Goal: Transaction & Acquisition: Purchase product/service

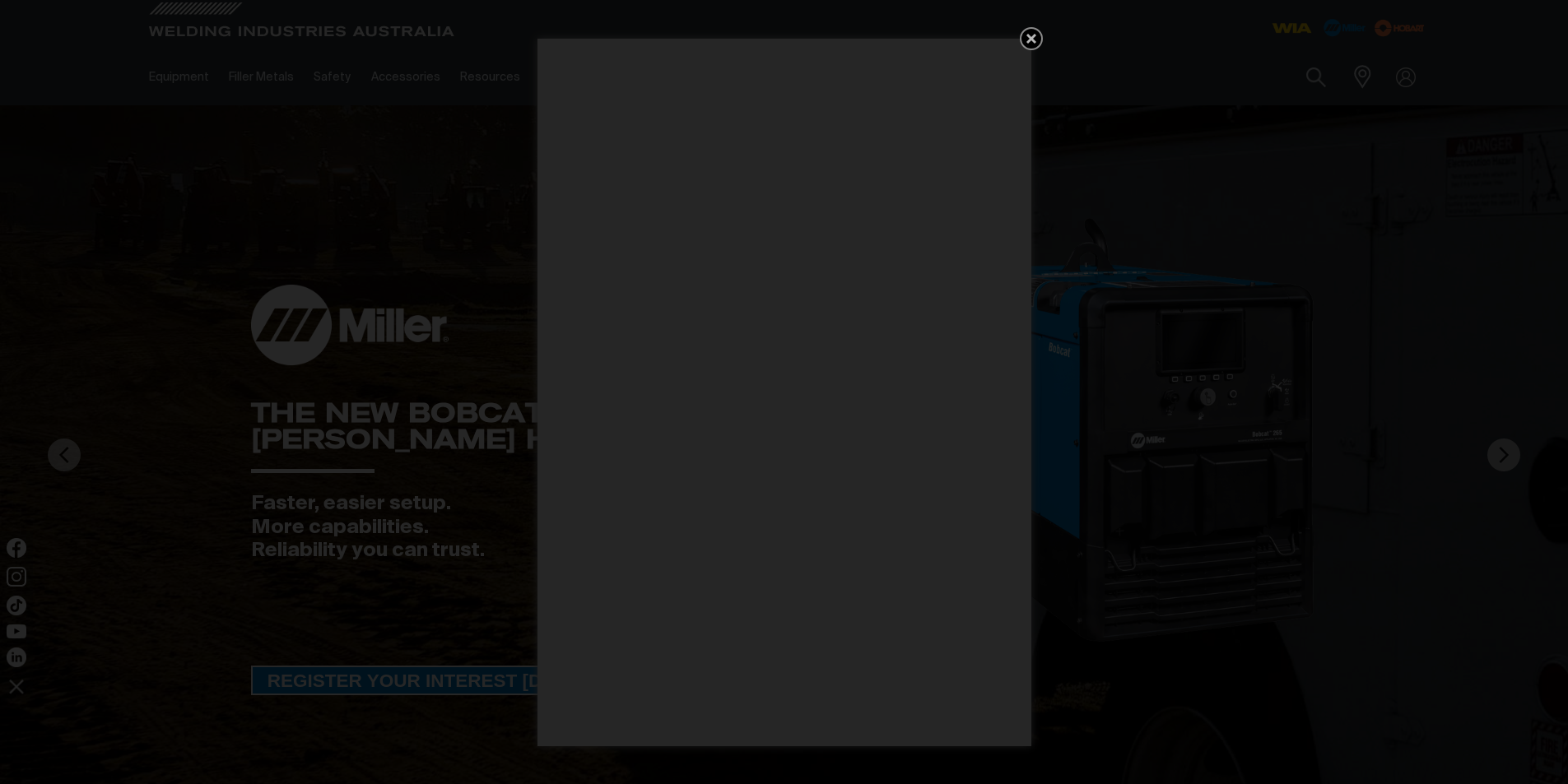
click at [1025, 37] on icon "Get 5 WIA Welding Guides Free!" at bounding box center [1031, 39] width 20 height 20
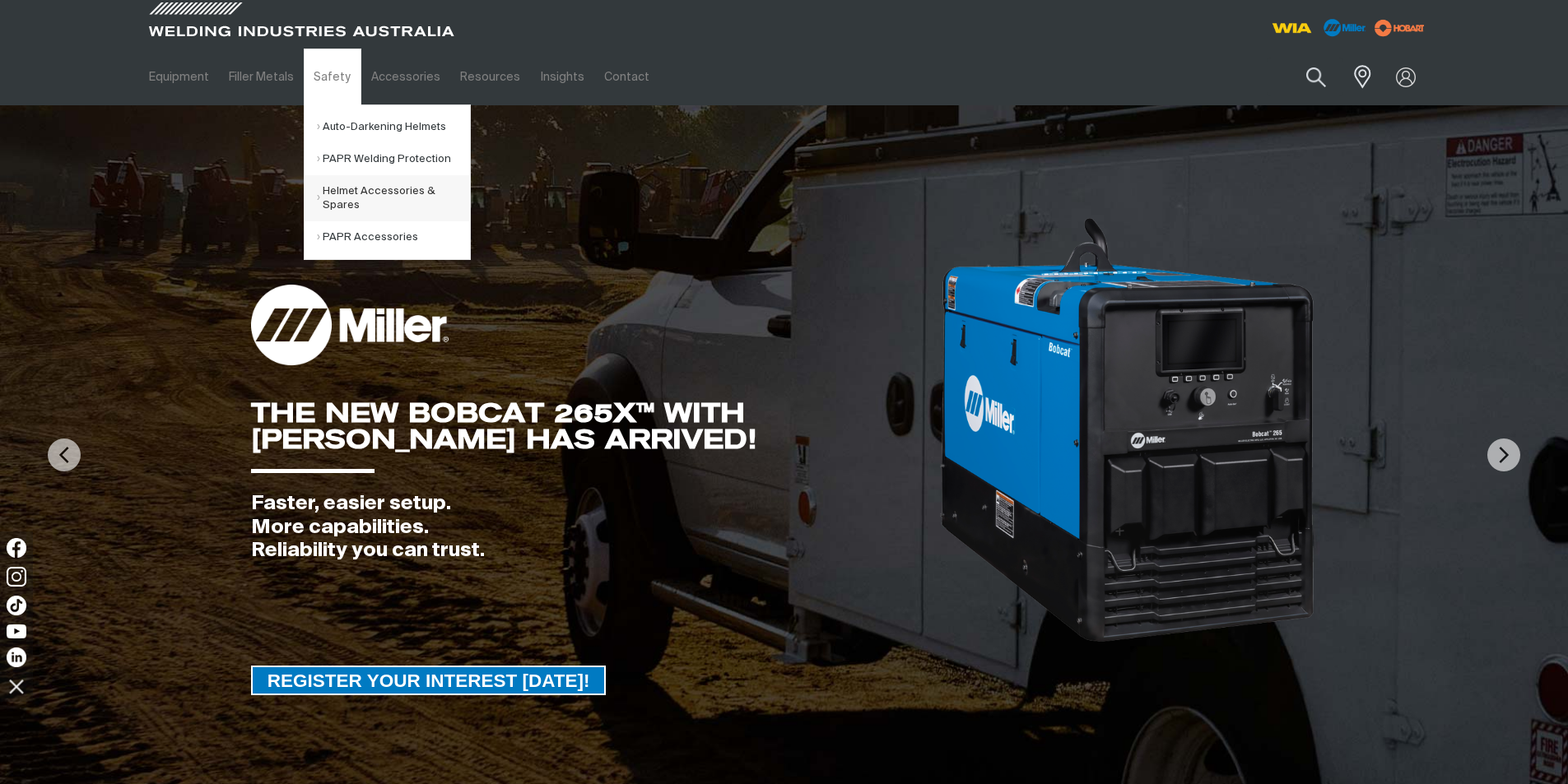
click at [395, 195] on link "Helmet Accessories & Spares" at bounding box center [393, 198] width 153 height 46
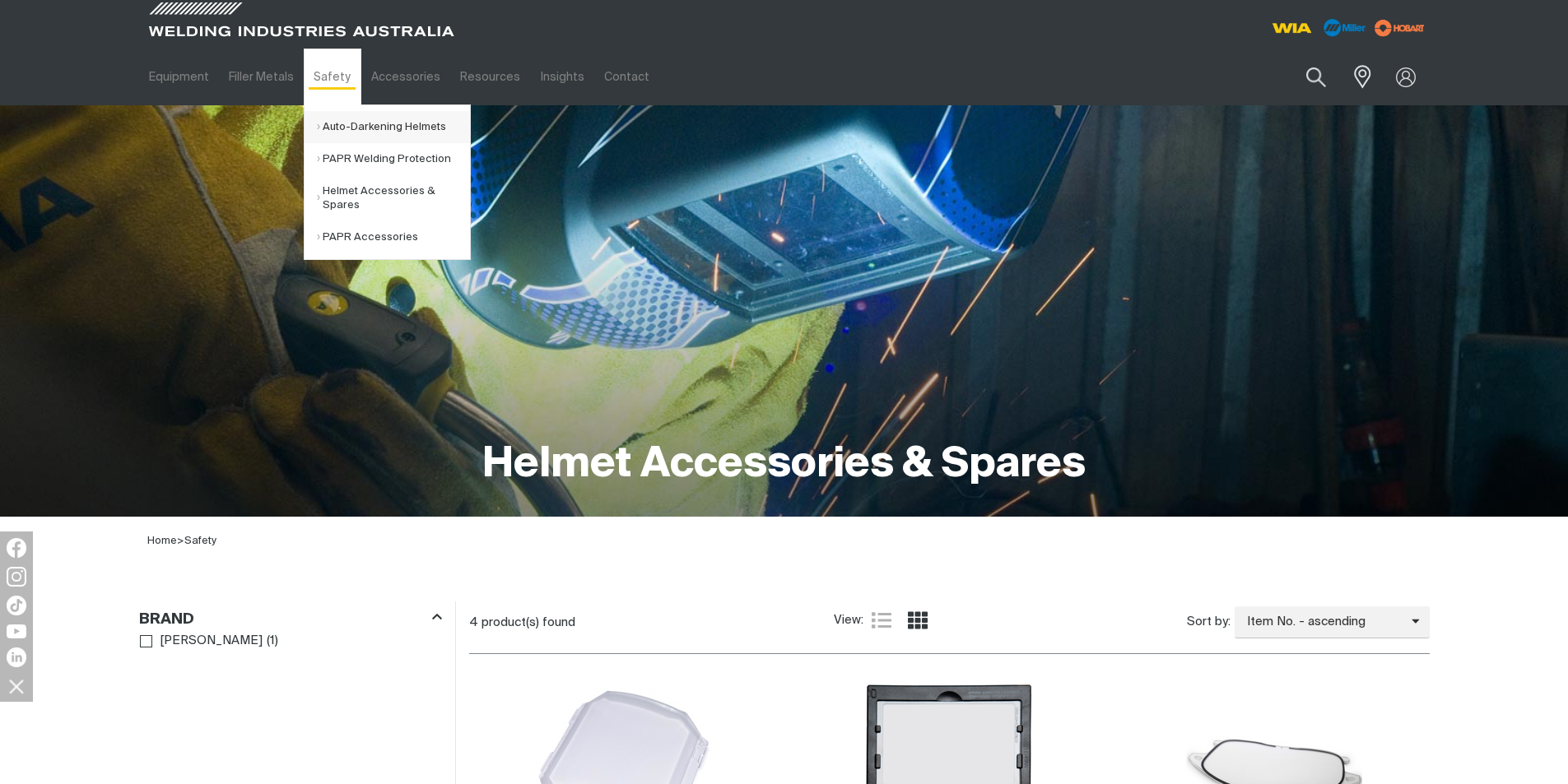
click at [317, 122] on link "Auto-Darkening Helmets" at bounding box center [393, 127] width 153 height 32
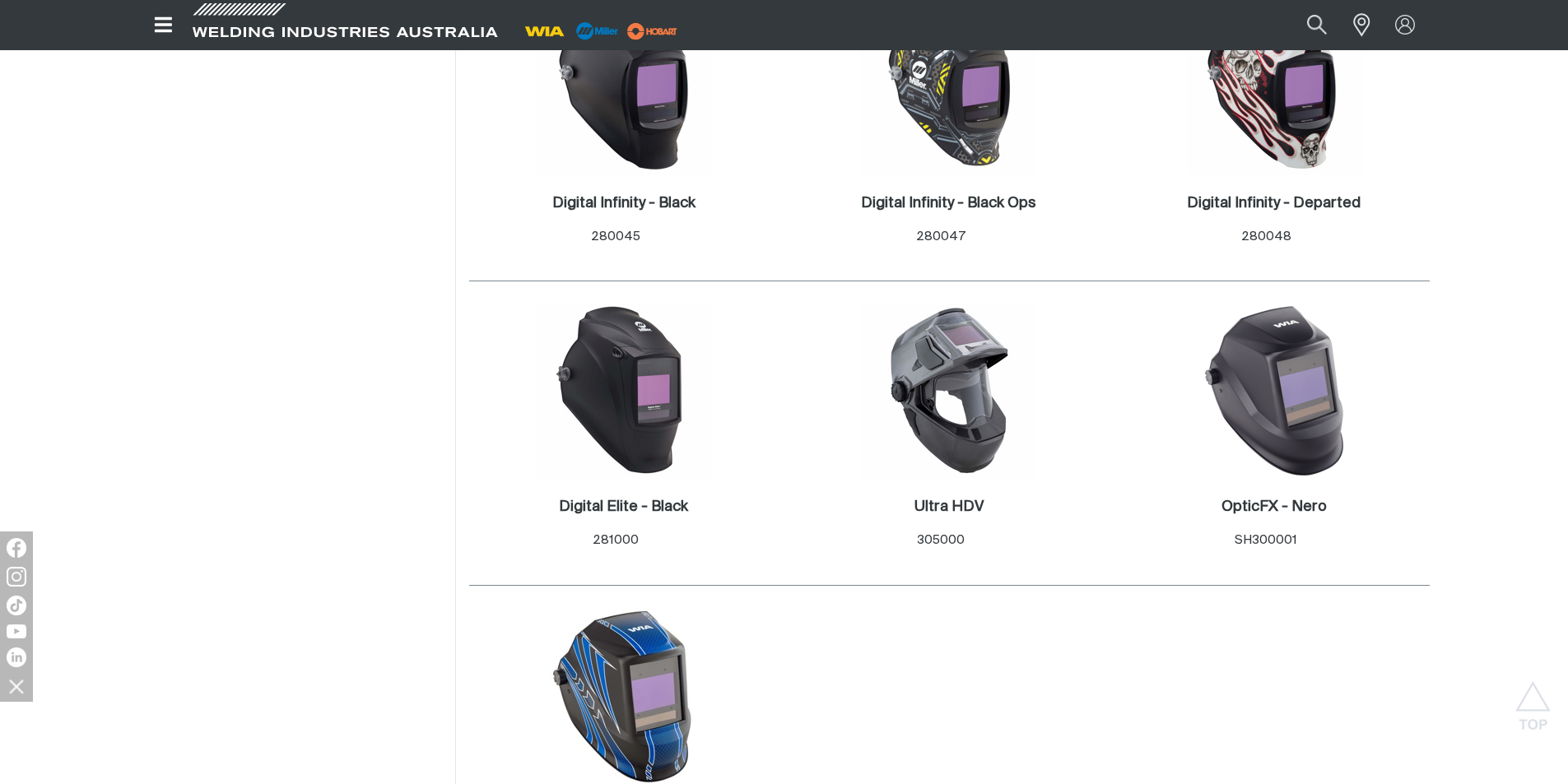
scroll to position [988, 0]
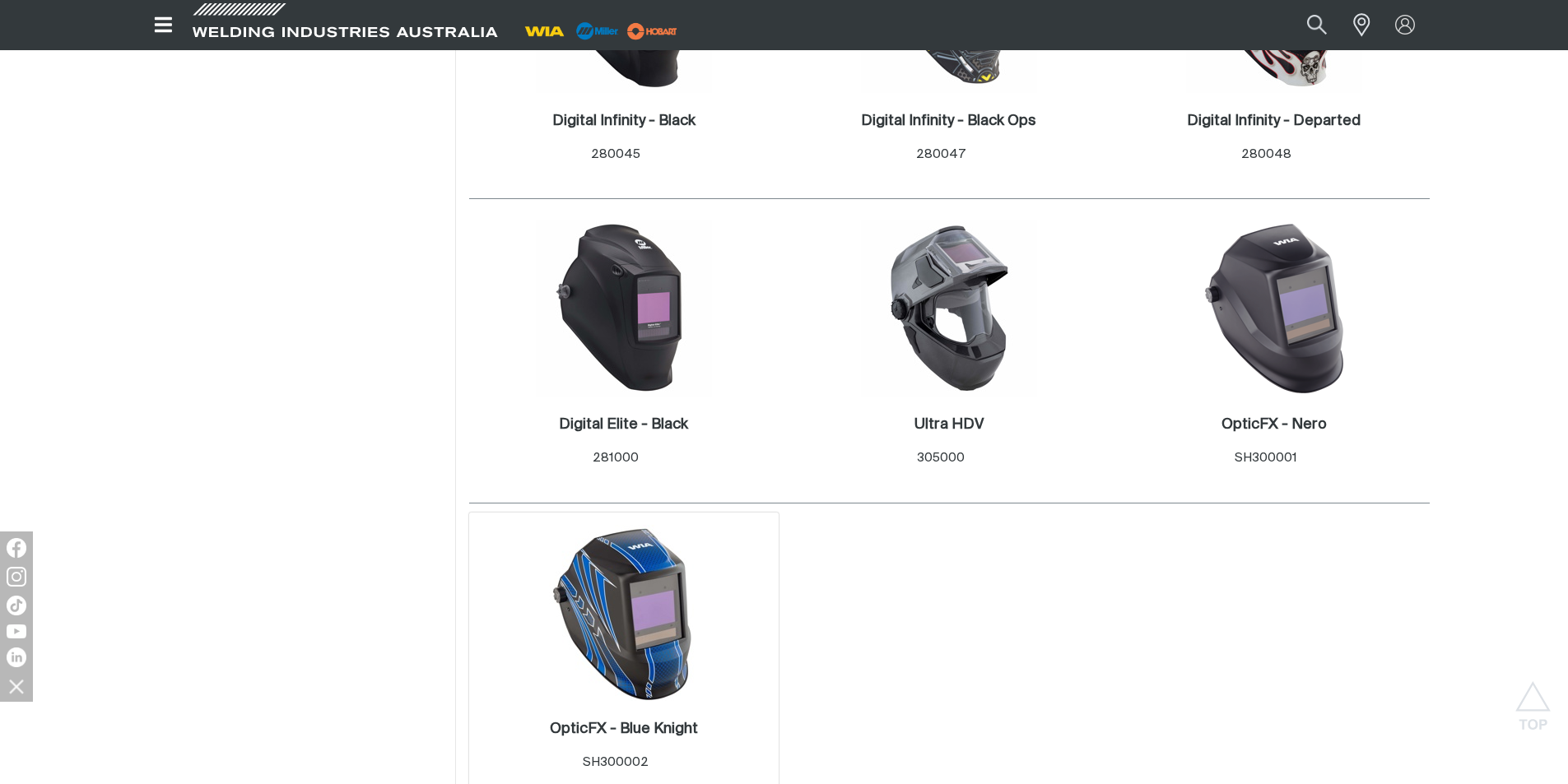
click at [621, 660] on img at bounding box center [624, 613] width 176 height 176
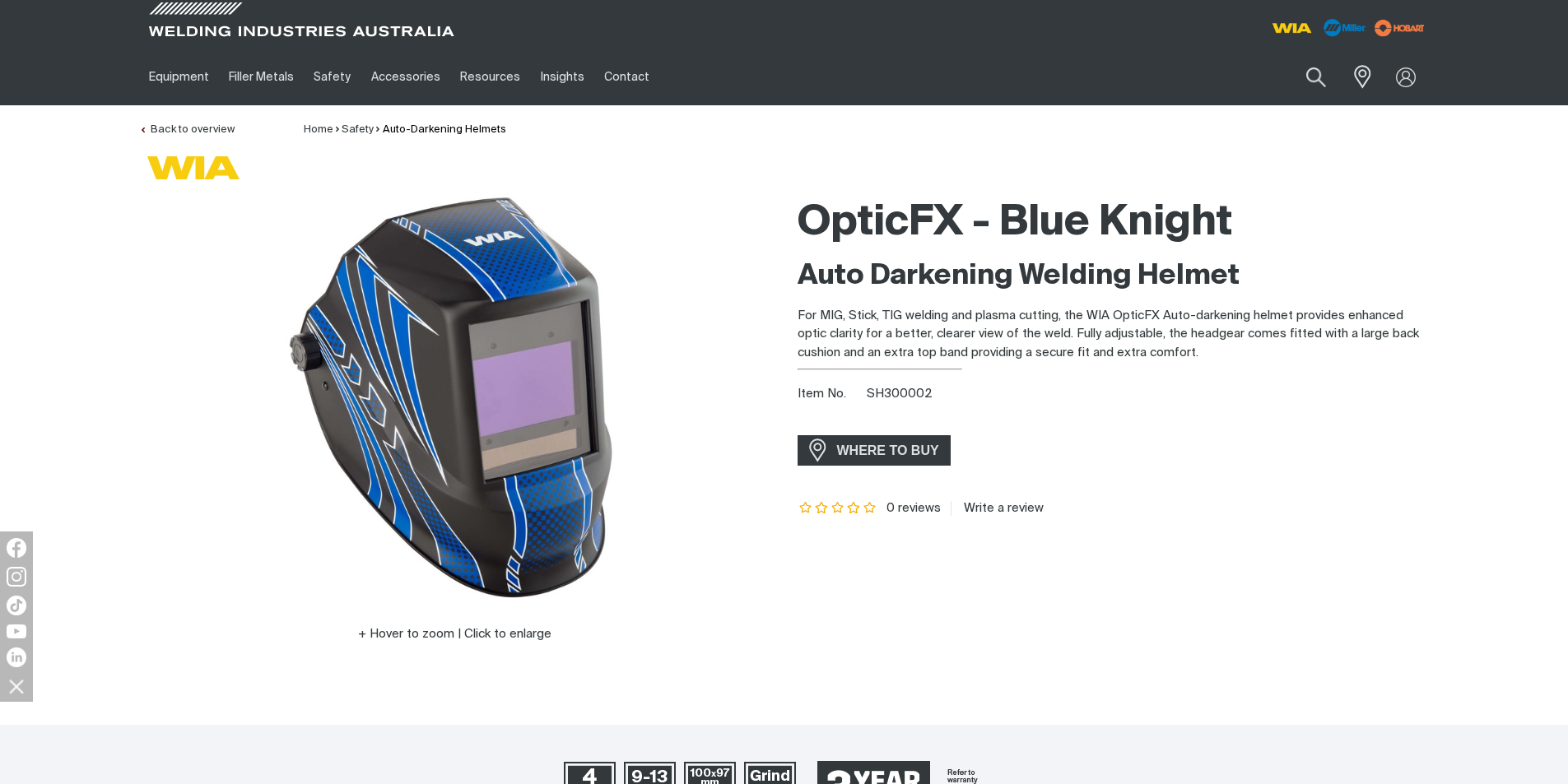
scroll to position [330, 0]
